Goal: Entertainment & Leisure: Consume media (video, audio)

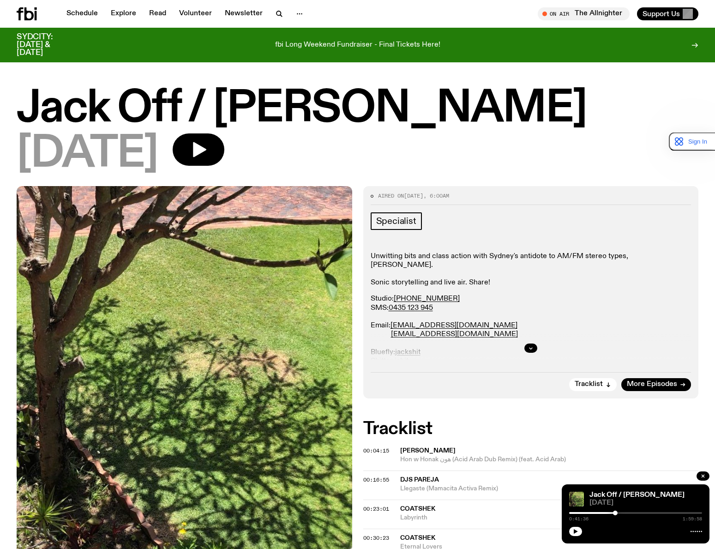
scroll to position [456, 0]
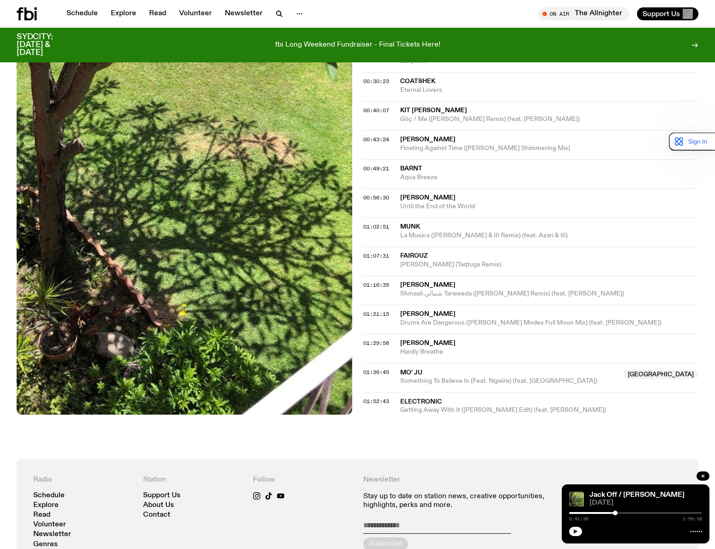
click at [572, 533] on button "button" at bounding box center [575, 531] width 13 height 9
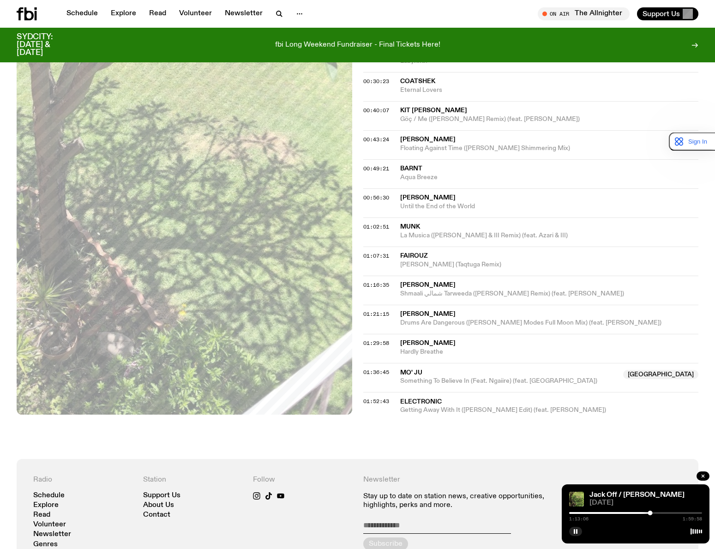
click at [664, 513] on div at bounding box center [635, 513] width 133 height 2
click at [679, 513] on div at bounding box center [635, 513] width 133 height 2
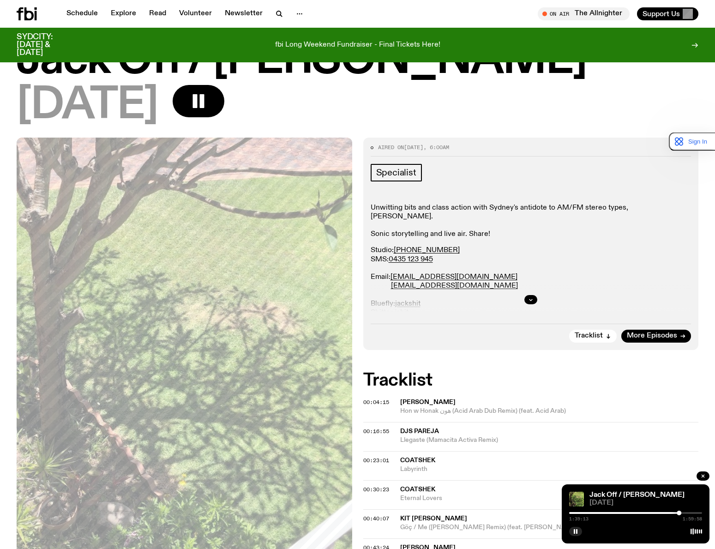
scroll to position [0, 0]
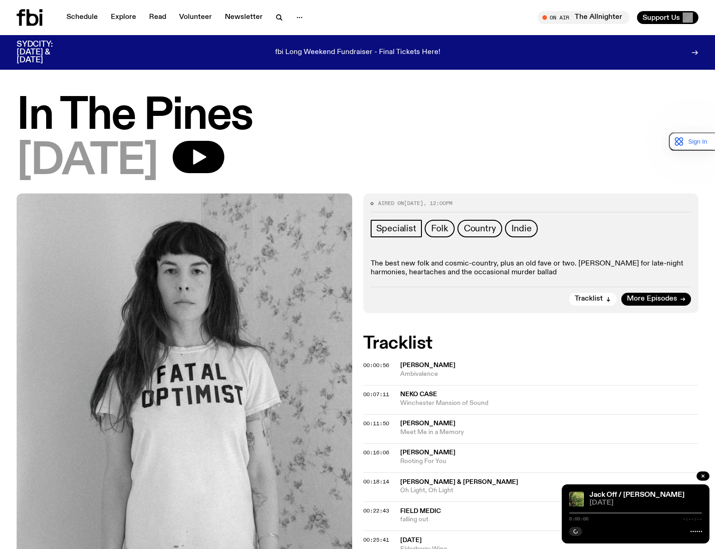
click at [206, 156] on icon "button" at bounding box center [199, 157] width 13 height 15
click at [374, 365] on span "00:00:56" at bounding box center [376, 364] width 26 height 7
